Goal: Information Seeking & Learning: Learn about a topic

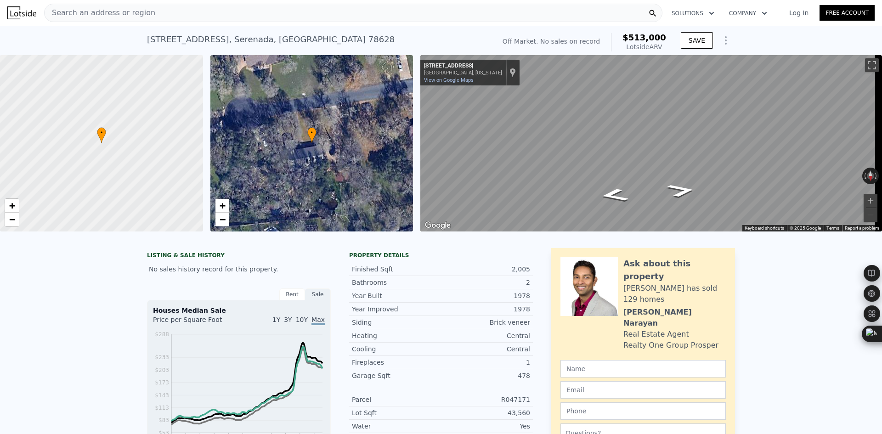
click at [154, 17] on div "Search an address or region" at bounding box center [353, 13] width 618 height 18
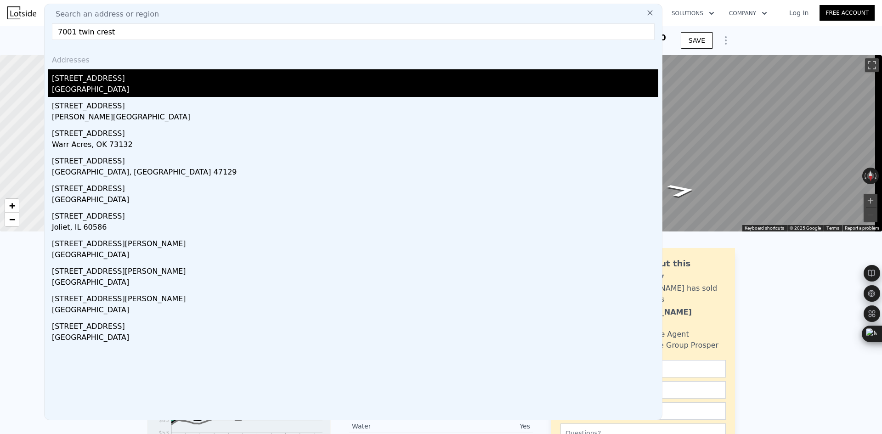
type input "7001 twin crest"
click at [158, 76] on div "[STREET_ADDRESS]" at bounding box center [355, 76] width 606 height 15
type input "2"
type input "5"
type input "1"
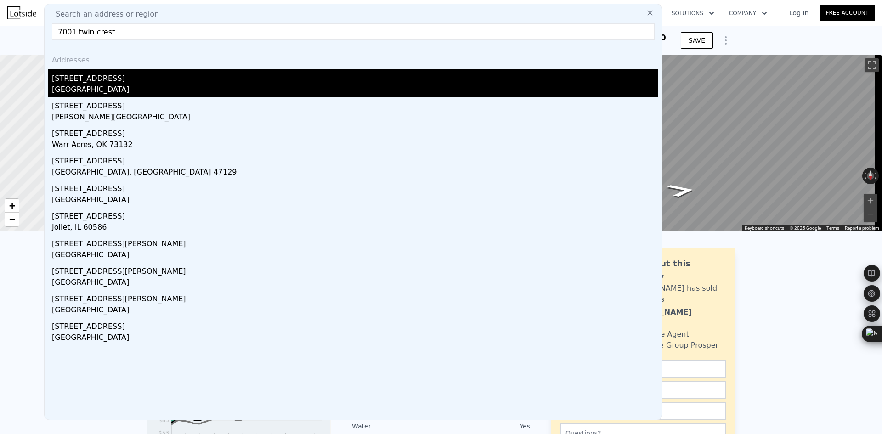
type input "2.5"
type input "1056"
type input "1655"
type input "9104.04"
type input "$ 450,000"
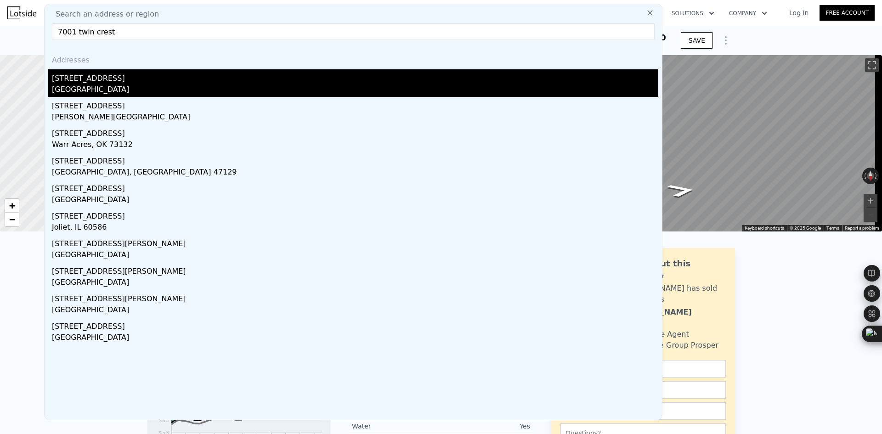
type input "4"
type input "$ 262,844"
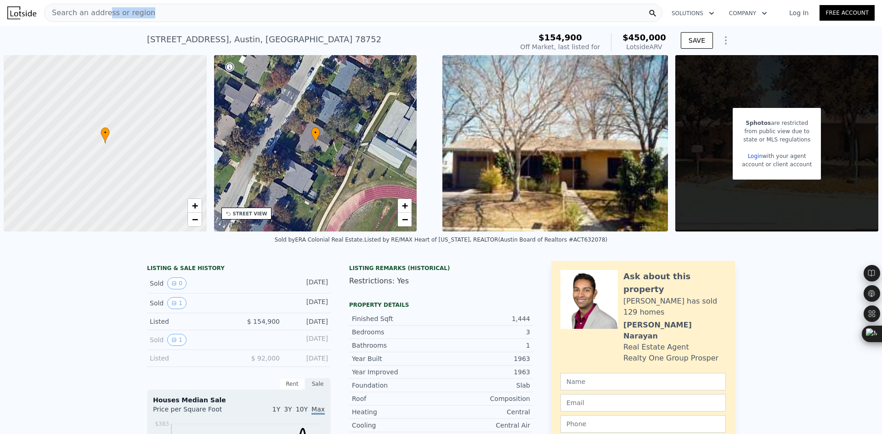
drag, startPoint x: 157, startPoint y: 14, endPoint x: 102, endPoint y: 3, distance: 55.3
click at [102, 3] on div "Search an address or region Solutions Company Open main menu Log In Free Account" at bounding box center [440, 13] width 867 height 22
click at [102, 11] on span "Search an address or region" at bounding box center [100, 12] width 111 height 11
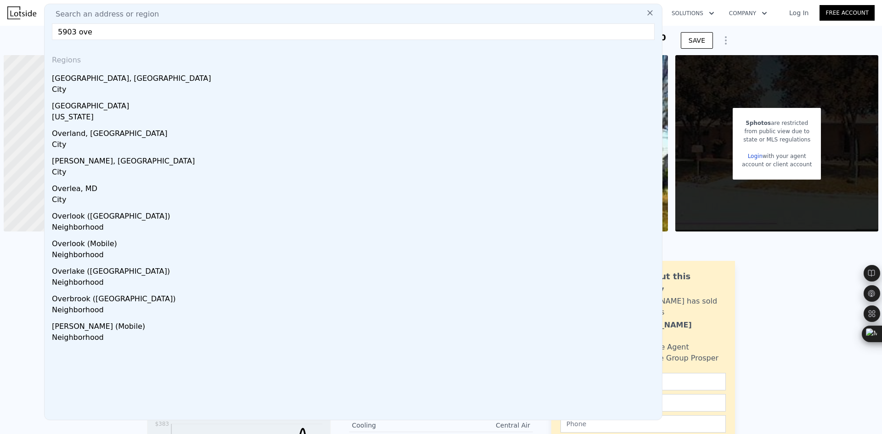
type input "5903 ove"
